Goal: Transaction & Acquisition: Purchase product/service

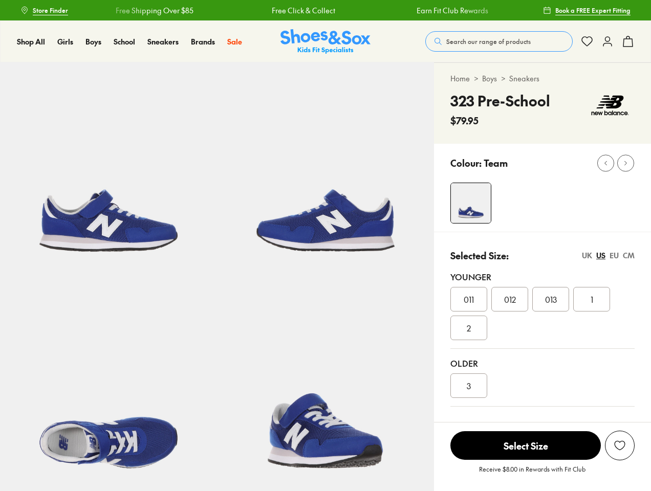
select select "*"
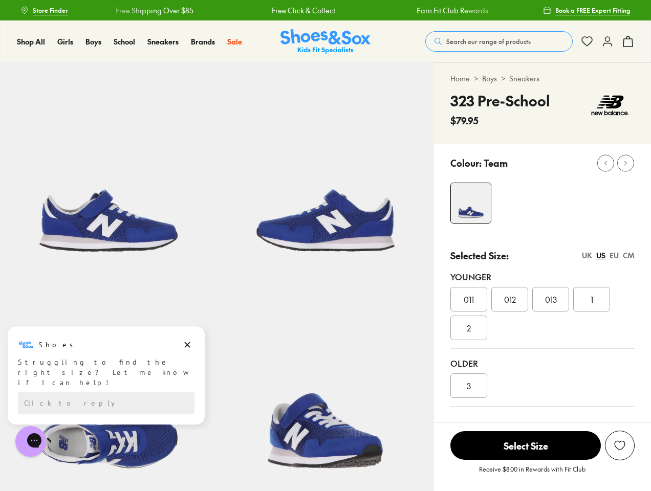
click at [499, 41] on span "Search our range of products" at bounding box center [488, 41] width 84 height 9
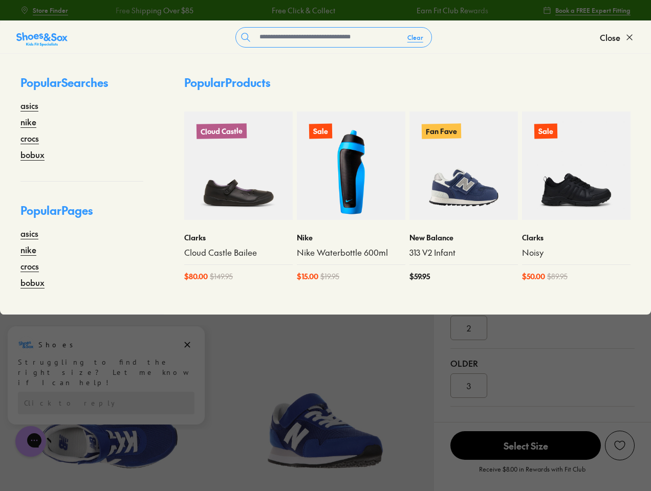
click at [416, 37] on button "Clear" at bounding box center [415, 37] width 32 height 18
click at [617, 37] on span "Close" at bounding box center [610, 37] width 20 height 12
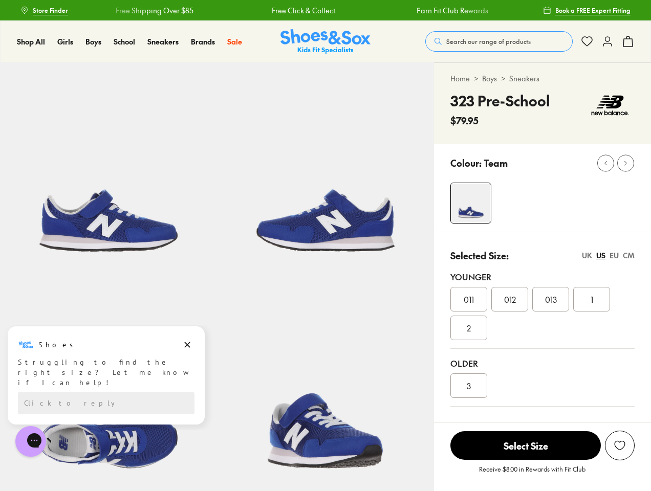
click at [628, 41] on icon at bounding box center [628, 41] width 12 height 12
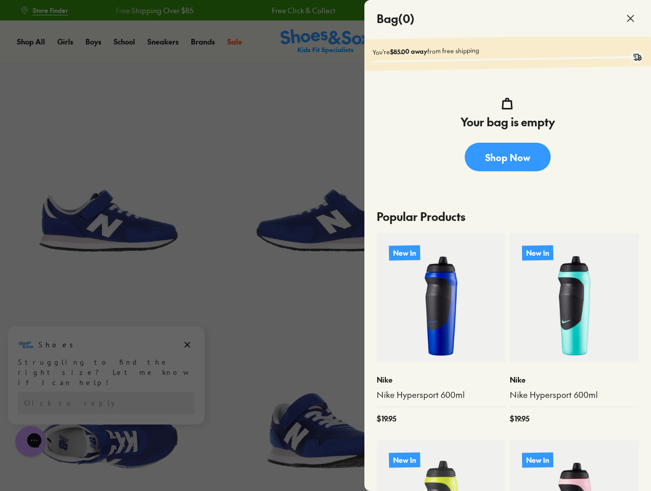
click at [551, 203] on div at bounding box center [325, 245] width 651 height 491
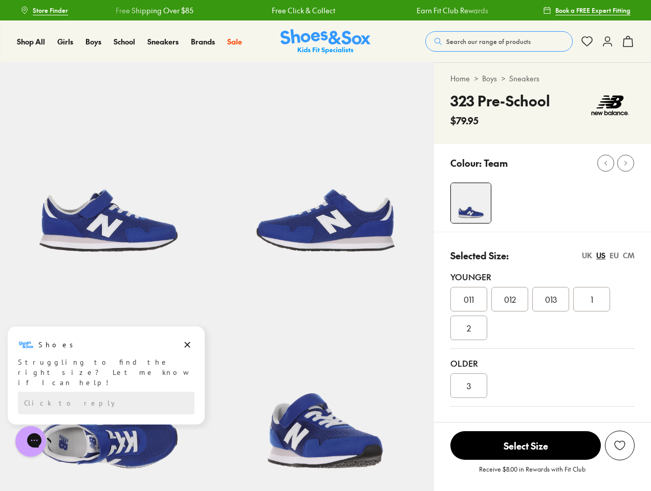
click at [606, 163] on use at bounding box center [606, 163] width 2 height 4
click at [626, 163] on icon at bounding box center [626, 163] width 8 height 8
click at [543, 324] on div "011 012 013 1 2" at bounding box center [542, 313] width 184 height 53
click at [587, 255] on div "UK" at bounding box center [587, 255] width 10 height 11
click at [601, 255] on div "US" at bounding box center [600, 255] width 9 height 11
